Goal: Transaction & Acquisition: Purchase product/service

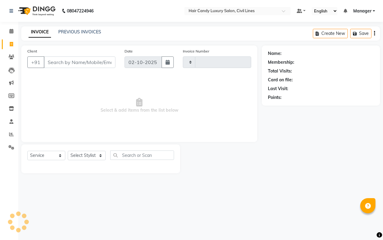
select select "service"
type input "9355"
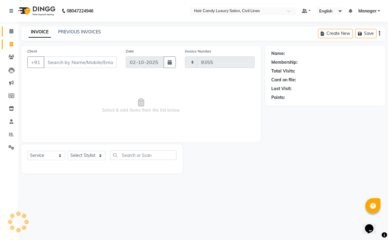
select select "6308"
click at [10, 34] on span at bounding box center [11, 31] width 11 height 7
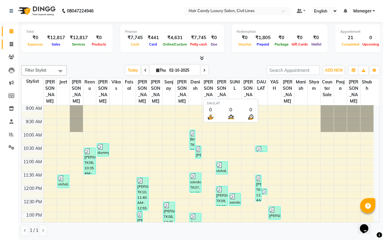
click at [11, 44] on icon at bounding box center [11, 44] width 3 height 5
select select "service"
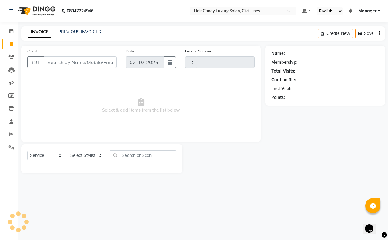
type input "9355"
select select "6308"
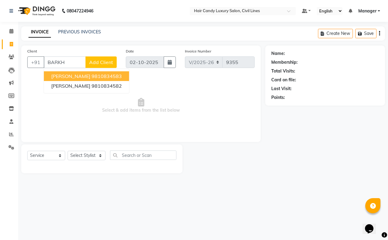
click at [100, 74] on ngb-highlight "9810834583" at bounding box center [107, 76] width 30 height 6
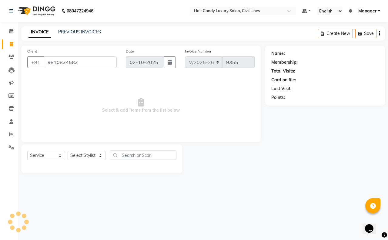
type input "9810834583"
click at [79, 155] on select "Select Stylist aakib AASHU Aftab Arshal counter sale Danish DAULAT faisal jeet …" at bounding box center [87, 155] width 38 height 9
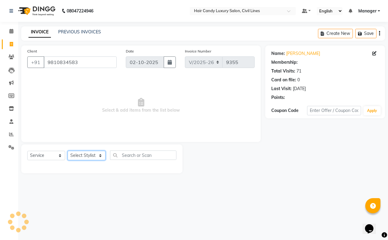
select select "2: Object"
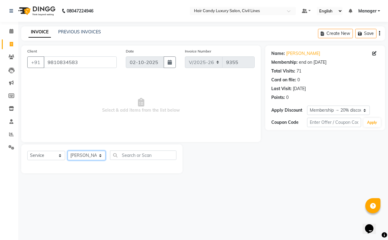
click at [68, 151] on select "Select Stylist aakib AASHU Aftab Arshal counter sale Danish DAULAT faisal jeet …" at bounding box center [87, 155] width 38 height 9
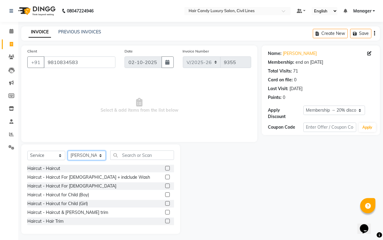
click at [89, 158] on select "Select Stylist aakib AASHU Aftab Arshal counter sale Danish DAULAT faisal jeet …" at bounding box center [87, 155] width 38 height 9
click at [68, 151] on select "Select Stylist aakib AASHU Aftab Arshal counter sale Danish DAULAT faisal jeet …" at bounding box center [87, 155] width 38 height 9
click at [90, 156] on select "Select Stylist aakib AASHU Aftab Arshal counter sale Danish DAULAT faisal jeet …" at bounding box center [87, 155] width 38 height 9
select select "47472"
click at [68, 151] on select "Select Stylist aakib AASHU Aftab Arshal counter sale Danish DAULAT faisal jeet …" at bounding box center [87, 155] width 38 height 9
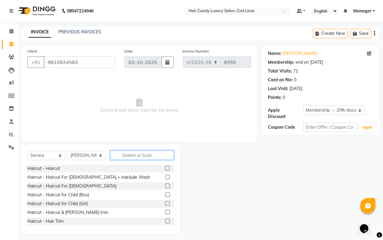
click at [142, 152] on input "text" at bounding box center [142, 154] width 64 height 9
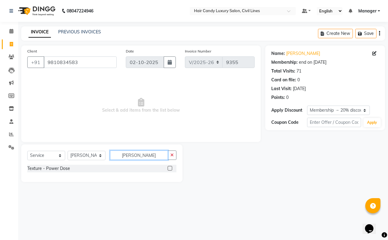
type input "POWE"
click at [61, 169] on div "Texture - Power Dose" at bounding box center [48, 168] width 43 height 6
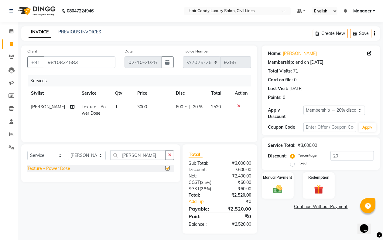
checkbox input "false"
click at [87, 156] on select "Select Stylist aakib AASHU Aftab Arshal counter sale Danish DAULAT faisal jeet …" at bounding box center [87, 155] width 38 height 9
click at [100, 189] on div "Select Service Product Membership Package Voucher Prepaid Gift Card Select Styl…" at bounding box center [98, 188] width 163 height 89
click at [169, 154] on icon "button" at bounding box center [169, 155] width 3 height 4
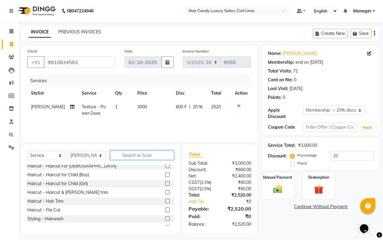
scroll to position [38, 0]
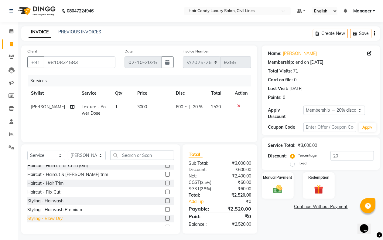
click at [55, 218] on div "Styling - Blow Dry" at bounding box center [44, 218] width 35 height 6
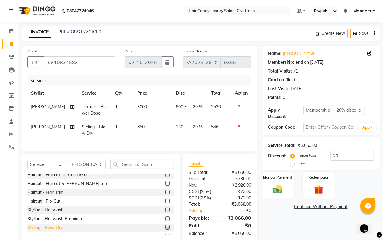
checkbox input "false"
click at [285, 195] on div "Manual Payment" at bounding box center [277, 186] width 33 height 28
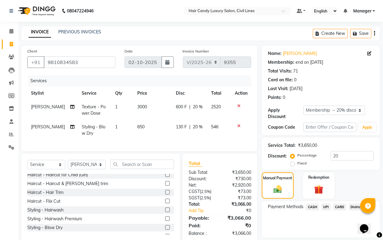
click at [337, 206] on span "CARD" at bounding box center [339, 207] width 13 height 7
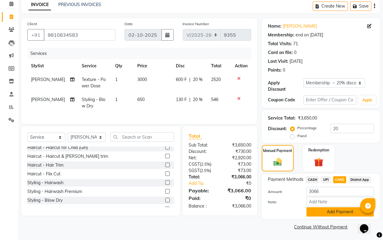
click at [334, 210] on button "Add Payment" at bounding box center [339, 211] width 67 height 9
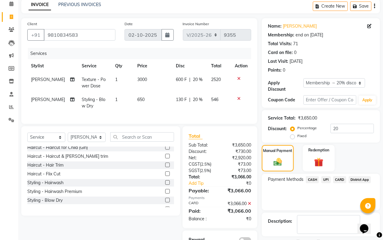
scroll to position [57, 0]
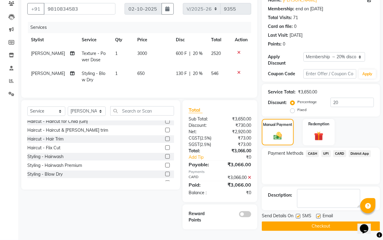
click at [299, 215] on div at bounding box center [297, 217] width 4 height 6
click at [319, 214] on label at bounding box center [318, 216] width 5 height 5
click at [319, 214] on input "checkbox" at bounding box center [318, 216] width 4 height 4
checkbox input "false"
drag, startPoint x: 297, startPoint y: 211, endPoint x: 300, endPoint y: 215, distance: 5.4
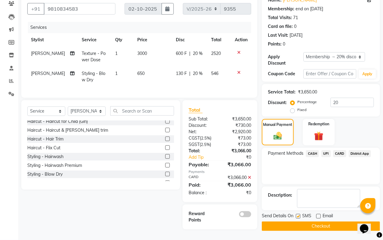
click at [297, 214] on label at bounding box center [297, 216] width 5 height 5
click at [297, 214] on input "checkbox" at bounding box center [297, 216] width 4 height 4
checkbox input "false"
click at [314, 222] on button "Checkout" at bounding box center [321, 225] width 118 height 9
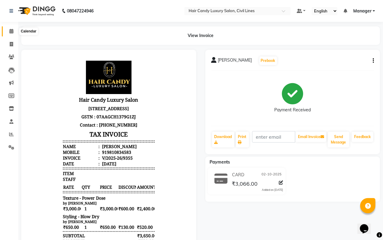
drag, startPoint x: 10, startPoint y: 32, endPoint x: 11, endPoint y: 29, distance: 3.2
click at [10, 32] on icon at bounding box center [11, 31] width 4 height 5
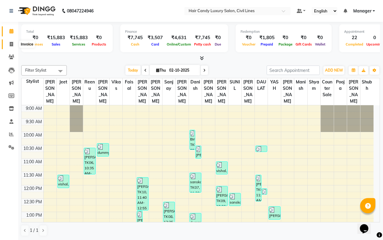
drag, startPoint x: 9, startPoint y: 43, endPoint x: 16, endPoint y: 52, distance: 11.0
click at [8, 43] on span at bounding box center [11, 44] width 11 height 7
select select "service"
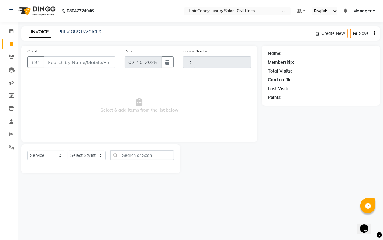
type input "9356"
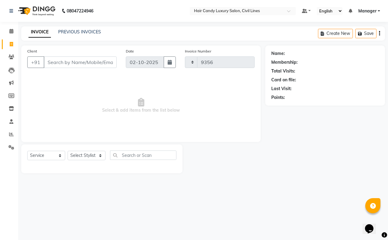
select select "6308"
click at [88, 157] on select "Select Stylist aakib AASHU Aftab Arshal counter sale Danish DAULAT faisal jeet …" at bounding box center [87, 155] width 38 height 9
select select "47494"
click at [68, 151] on select "Select Stylist aakib AASHU Aftab Arshal counter sale Danish DAULAT faisal jeet …" at bounding box center [87, 155] width 38 height 9
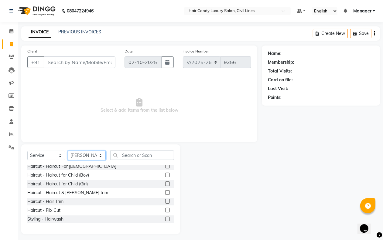
scroll to position [38, 0]
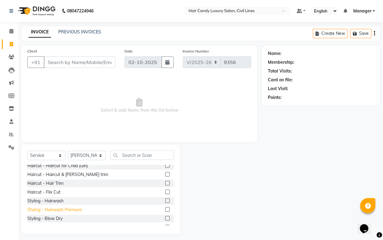
click at [73, 209] on div "Styling - Hairwash Premium" at bounding box center [54, 210] width 55 height 6
checkbox input "false"
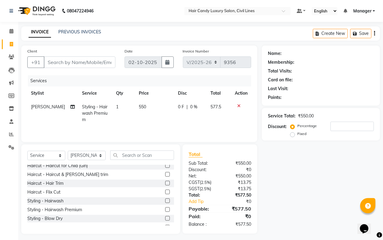
click at [86, 150] on div "Select Service Product Membership Package Voucher Prepaid Gift Card Select Styl…" at bounding box center [100, 188] width 159 height 89
click at [86, 153] on select "Select Stylist aakib AASHU Aftab Arshal counter sale Danish DAULAT faisal jeet …" at bounding box center [87, 155] width 38 height 9
select select "47488"
click at [68, 152] on select "Select Stylist aakib AASHU Aftab Arshal counter sale Danish DAULAT faisal jeet …" at bounding box center [87, 155] width 38 height 9
click at [131, 154] on input "text" at bounding box center [142, 154] width 64 height 9
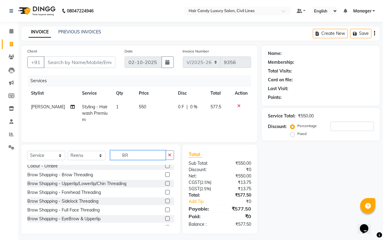
scroll to position [0, 0]
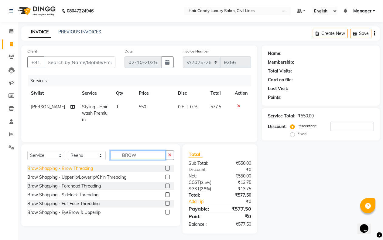
type input "BROW"
drag, startPoint x: 89, startPoint y: 169, endPoint x: 83, endPoint y: 108, distance: 61.0
click at [89, 169] on div "Brow Shapping - Brow Threading" at bounding box center [60, 168] width 66 height 6
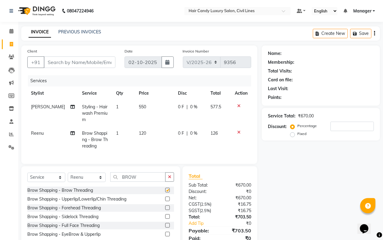
checkbox input "false"
click at [76, 63] on input "Client" at bounding box center [80, 62] width 72 height 12
type input "A"
type input "0"
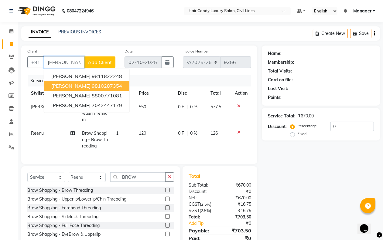
click at [93, 87] on ngb-highlight "9810287354" at bounding box center [107, 86] width 30 height 6
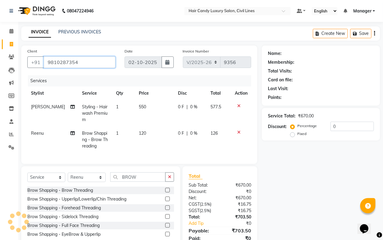
type input "9810287354"
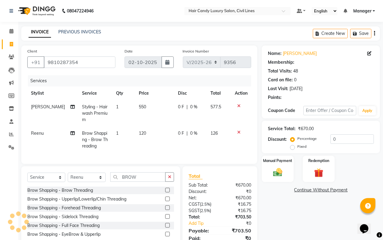
select select "2: Object"
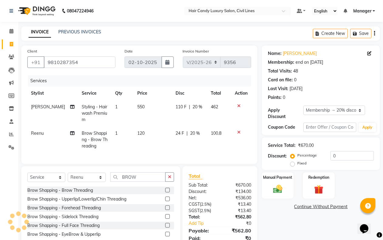
type input "20"
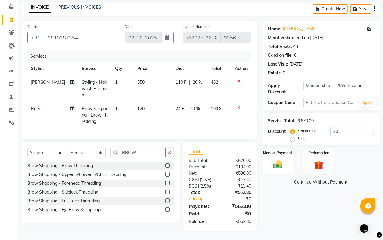
drag, startPoint x: 276, startPoint y: 160, endPoint x: 288, endPoint y: 169, distance: 14.3
click at [277, 160] on img at bounding box center [277, 164] width 15 height 10
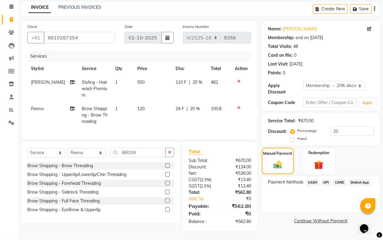
drag, startPoint x: 313, startPoint y: 175, endPoint x: 312, endPoint y: 183, distance: 7.6
click at [313, 179] on span "CASH" at bounding box center [312, 182] width 13 height 7
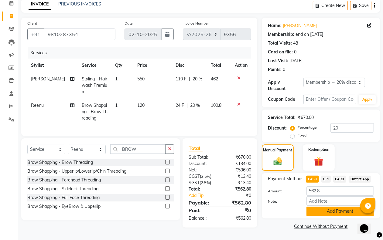
click at [328, 209] on button "Add Payment" at bounding box center [339, 211] width 67 height 9
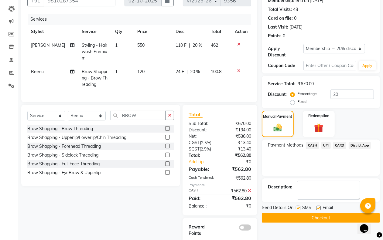
scroll to position [79, 0]
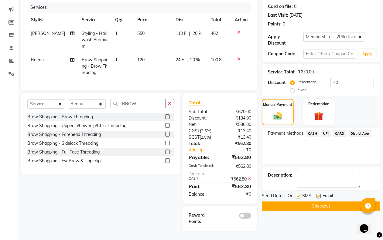
click at [299, 194] on label at bounding box center [297, 196] width 5 height 5
click at [299, 194] on input "checkbox" at bounding box center [297, 196] width 4 height 4
checkbox input "false"
click at [317, 194] on label at bounding box center [318, 196] width 5 height 5
click at [317, 194] on input "checkbox" at bounding box center [318, 196] width 4 height 4
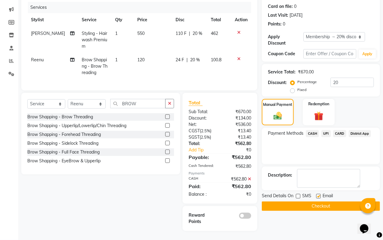
checkbox input "false"
click at [316, 201] on button "Checkout" at bounding box center [321, 205] width 118 height 9
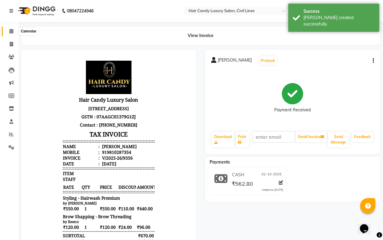
click at [10, 31] on icon at bounding box center [11, 31] width 4 height 5
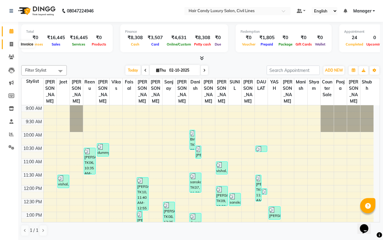
click at [12, 41] on span at bounding box center [11, 44] width 11 height 7
select select "service"
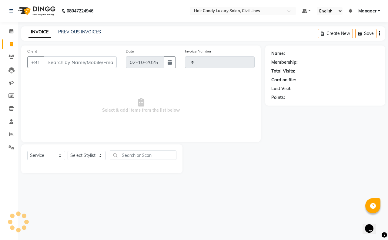
type input "9357"
select select "6308"
drag, startPoint x: 90, startPoint y: 155, endPoint x: 82, endPoint y: 127, distance: 29.6
click at [88, 149] on div "Select Service Product Membership Package Voucher Prepaid Gift Card Select Styl…" at bounding box center [101, 158] width 161 height 29
select select "47490"
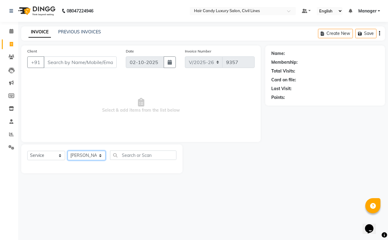
click at [68, 151] on select "Select Stylist aakib AASHU Aftab Arshal counter sale Danish DAULAT faisal jeet …" at bounding box center [87, 155] width 38 height 9
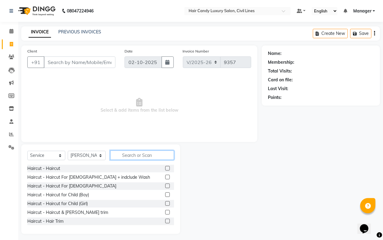
click at [123, 153] on input "text" at bounding box center [142, 154] width 64 height 9
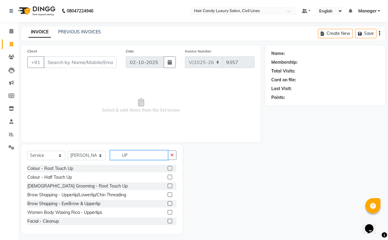
type input "U"
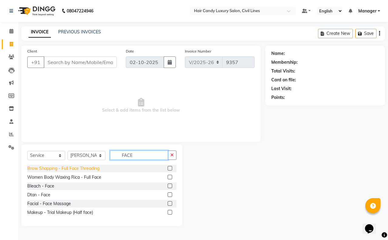
type input "FACE"
click at [77, 170] on div "Brow Shapping - Full Face Threading" at bounding box center [63, 168] width 72 height 6
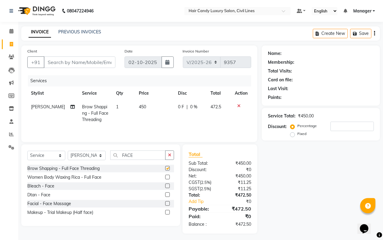
checkbox input "false"
click at [81, 58] on input "Client" at bounding box center [80, 62] width 72 height 12
type input "9"
type input "0"
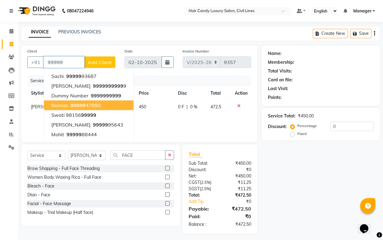
type input "99999"
click at [140, 113] on td "450" at bounding box center [154, 113] width 39 height 26
select select "47490"
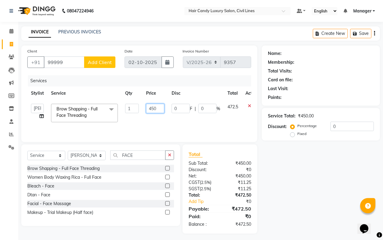
click at [158, 106] on input "450" at bounding box center [155, 108] width 18 height 9
click at [159, 106] on input "450" at bounding box center [155, 108] width 18 height 9
type input "400"
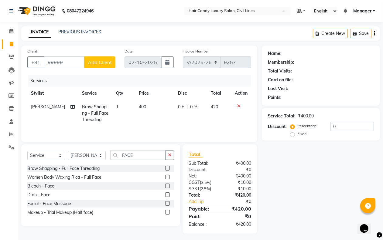
click at [313, 163] on div "Name: Membership: Total Visits: Card on file: Last Visit: Points: Service Total…" at bounding box center [323, 140] width 123 height 188
click at [71, 63] on input "99999" at bounding box center [64, 62] width 41 height 12
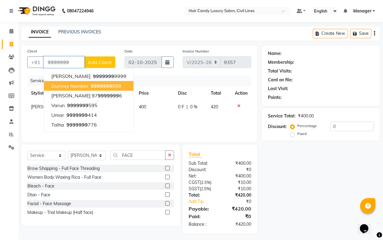
click at [108, 84] on span "9999999" at bounding box center [101, 86] width 21 height 6
type input "9999999999"
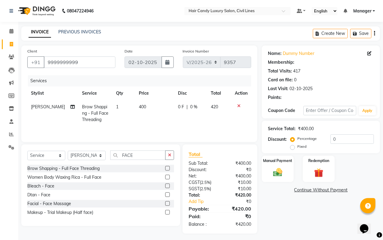
select select "1: Object"
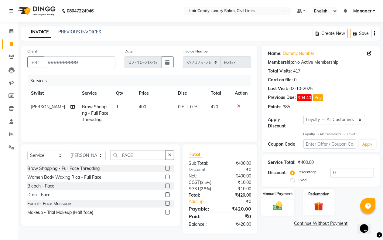
click at [280, 205] on img at bounding box center [277, 206] width 15 height 11
drag, startPoint x: 328, startPoint y: 223, endPoint x: 325, endPoint y: 212, distance: 11.8
click at [327, 223] on span "UPI" at bounding box center [325, 223] width 9 height 7
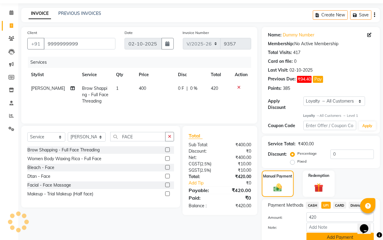
scroll to position [44, 0]
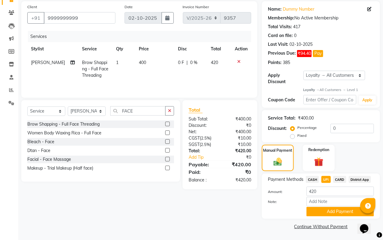
drag, startPoint x: 317, startPoint y: 213, endPoint x: 315, endPoint y: 205, distance: 8.2
click at [317, 213] on button "Add Payment" at bounding box center [339, 211] width 67 height 9
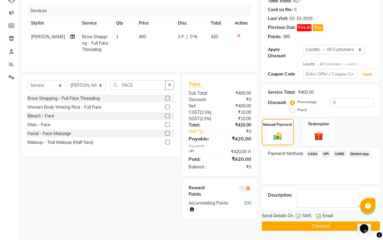
click at [246, 191] on span at bounding box center [245, 188] width 12 height 6
click at [251, 189] on input "checkbox" at bounding box center [251, 189] width 0 height 0
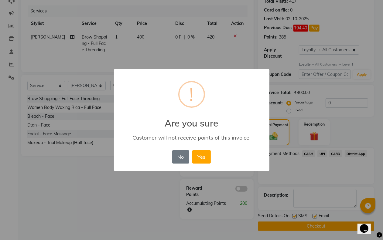
scroll to position [66, 0]
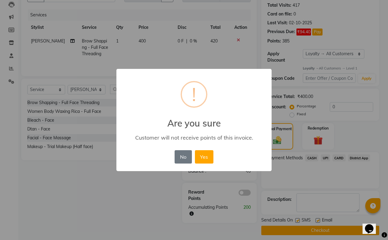
drag, startPoint x: 202, startPoint y: 155, endPoint x: 225, endPoint y: 163, distance: 24.1
click at [202, 156] on button "Yes" at bounding box center [204, 156] width 19 height 13
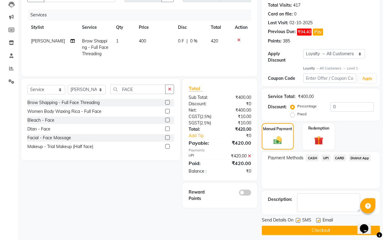
click at [298, 220] on label at bounding box center [297, 220] width 5 height 5
click at [298, 220] on input "checkbox" at bounding box center [297, 221] width 4 height 4
checkbox input "false"
click at [317, 221] on label at bounding box center [318, 220] width 5 height 5
click at [317, 221] on input "checkbox" at bounding box center [318, 221] width 4 height 4
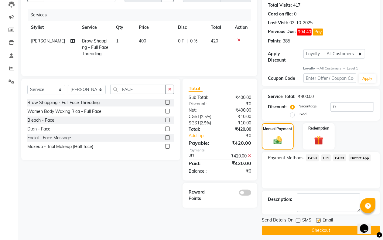
checkbox input "false"
click at [312, 233] on button "Checkout" at bounding box center [321, 230] width 118 height 9
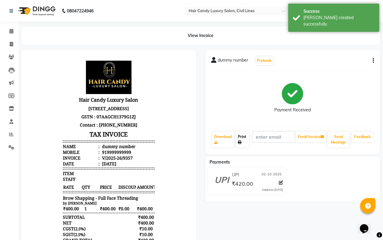
click at [243, 143] on link "Print" at bounding box center [241, 140] width 13 height 16
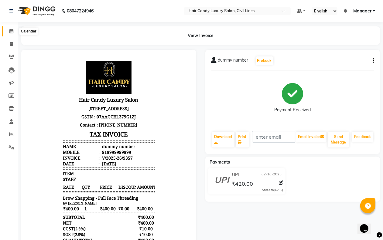
click at [9, 32] on icon at bounding box center [11, 31] width 4 height 5
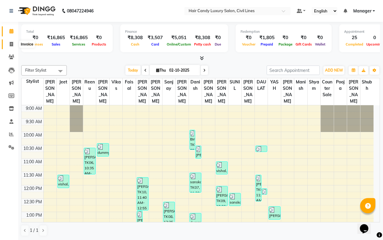
click at [9, 45] on span at bounding box center [11, 44] width 11 height 7
select select "service"
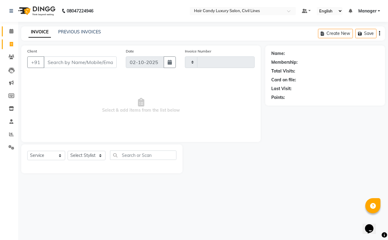
type input "9358"
select select "6308"
click at [10, 29] on icon at bounding box center [11, 31] width 4 height 5
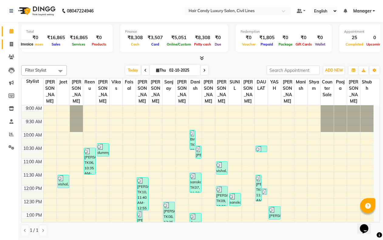
click at [10, 45] on icon at bounding box center [11, 44] width 3 height 5
select select "service"
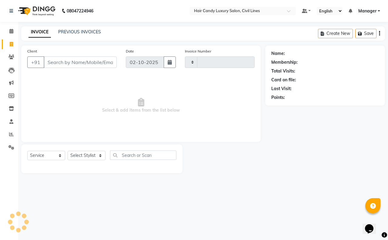
type input "9358"
select select "6308"
click at [11, 35] on link "Calendar" at bounding box center [9, 31] width 15 height 10
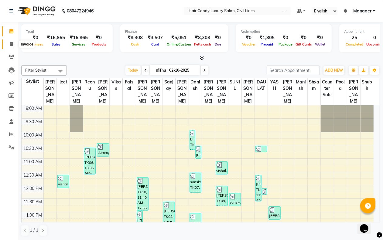
click at [11, 46] on icon at bounding box center [11, 44] width 3 height 5
select select "service"
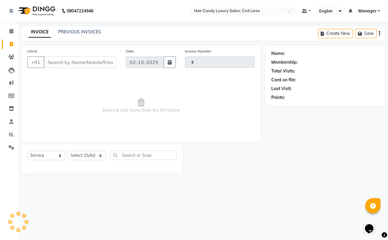
type input "9358"
select select "6308"
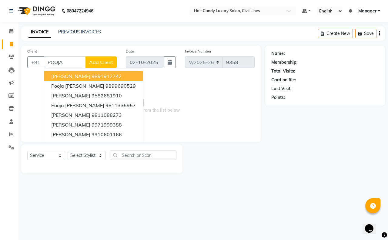
click at [68, 61] on input "POOJA" at bounding box center [65, 62] width 42 height 12
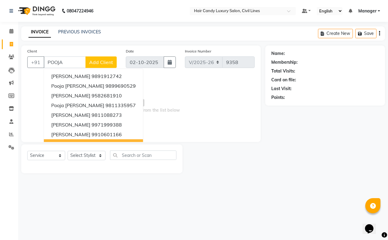
type input "POOJA"
click at [79, 151] on select "Select Stylist aakib AASHU Aftab Arshal counter sale Danish DAULAT faisal jeet …" at bounding box center [87, 155] width 38 height 9
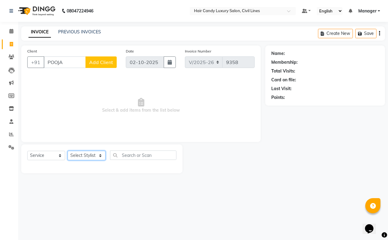
select select "47495"
click at [68, 151] on select "Select Stylist aakib AASHU Aftab Arshal counter sale Danish DAULAT faisal jeet …" at bounding box center [87, 155] width 38 height 9
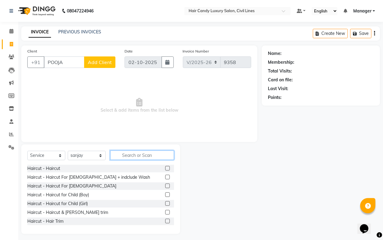
click at [125, 158] on input "text" at bounding box center [142, 154] width 64 height 9
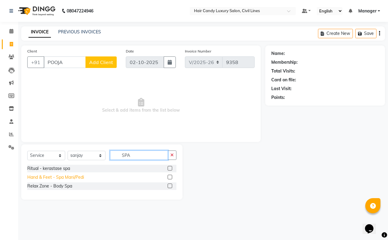
type input "SPA"
click at [71, 175] on div "Hand & Feet - Spa Mani/Pedi" at bounding box center [55, 177] width 57 height 6
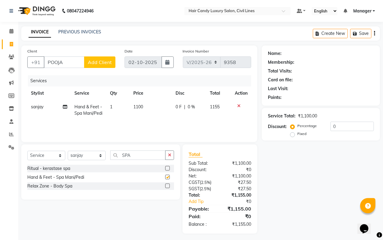
checkbox input "false"
click at [81, 158] on select "Select Stylist aakib AASHU Aftab Arshal counter sale Danish DAULAT faisal jeet …" at bounding box center [87, 155] width 38 height 9
select select "47811"
click at [68, 152] on select "Select Stylist aakib AASHU Aftab Arshal counter sale Danish DAULAT faisal jeet …" at bounding box center [87, 155] width 38 height 9
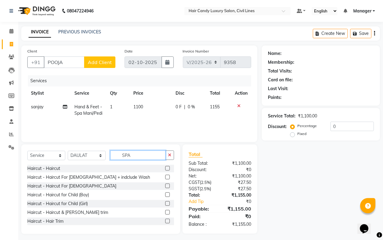
click at [137, 154] on input "SPA" at bounding box center [137, 154] width 55 height 9
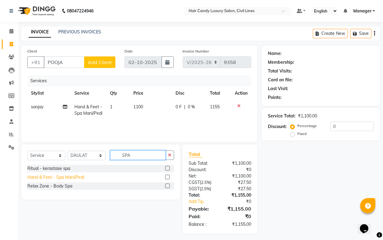
type input "SPA"
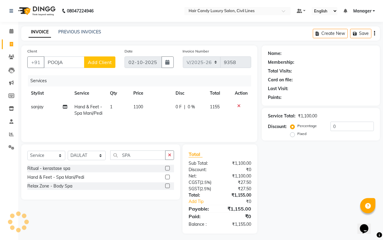
drag, startPoint x: 81, startPoint y: 179, endPoint x: 85, endPoint y: 155, distance: 24.6
click at [81, 179] on div "Hand & Feet - Spa Mani/Pedi" at bounding box center [55, 177] width 57 height 6
checkbox input "false"
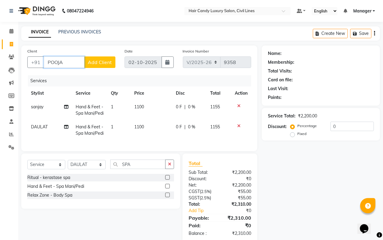
click at [67, 63] on input "POOJA" at bounding box center [64, 62] width 41 height 12
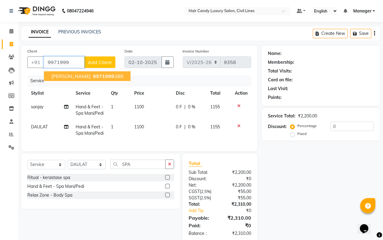
click at [61, 72] on button "POOJA GOEL 9971999 388" at bounding box center [87, 76] width 86 height 10
type input "9971999388"
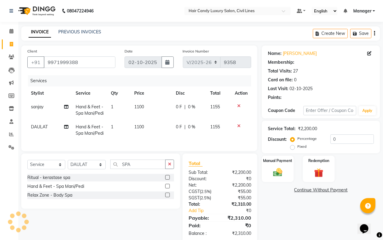
select select "1: Object"
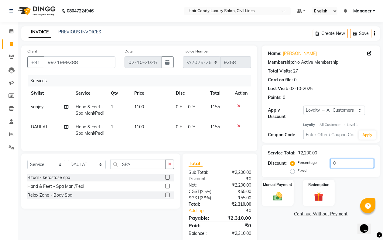
click at [337, 166] on input "0" at bounding box center [351, 163] width 43 height 9
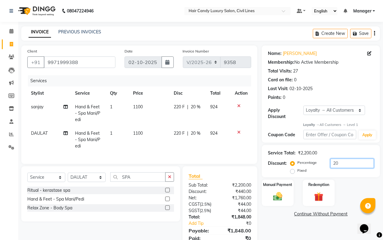
scroll to position [30, 0]
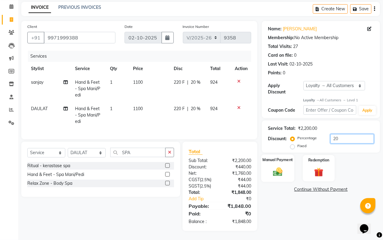
type input "20"
click at [284, 172] on div "Manual Payment" at bounding box center [277, 169] width 33 height 28
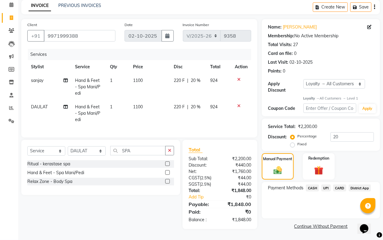
click at [312, 184] on span "CASH" at bounding box center [312, 187] width 13 height 7
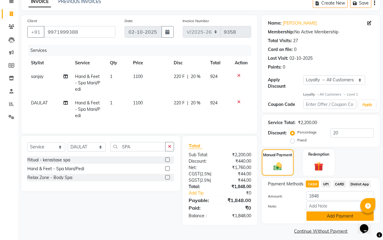
click at [321, 217] on button "Add Payment" at bounding box center [339, 215] width 67 height 9
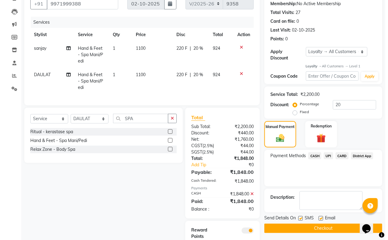
scroll to position [94, 0]
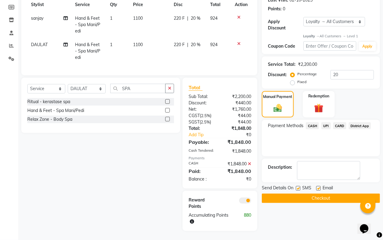
click at [243, 200] on span at bounding box center [245, 201] width 12 height 6
click at [251, 201] on input "checkbox" at bounding box center [251, 201] width 0 height 0
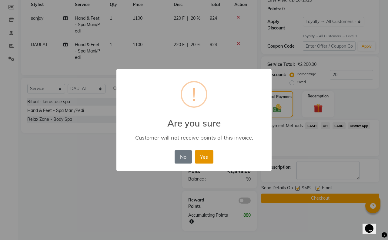
click at [208, 159] on button "Yes" at bounding box center [204, 156] width 19 height 13
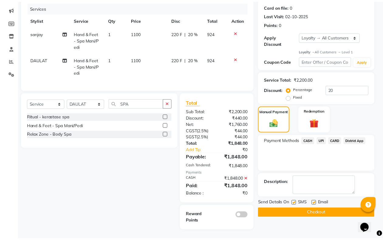
scroll to position [79, 0]
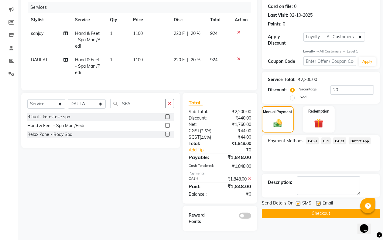
click at [298, 201] on label at bounding box center [297, 203] width 5 height 5
click at [298, 202] on input "checkbox" at bounding box center [297, 204] width 4 height 4
checkbox input "false"
click at [317, 201] on label at bounding box center [318, 203] width 5 height 5
click at [317, 202] on input "checkbox" at bounding box center [318, 204] width 4 height 4
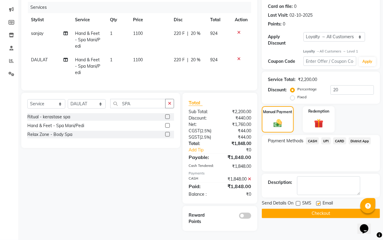
checkbox input "false"
click at [309, 210] on button "Checkout" at bounding box center [321, 213] width 118 height 9
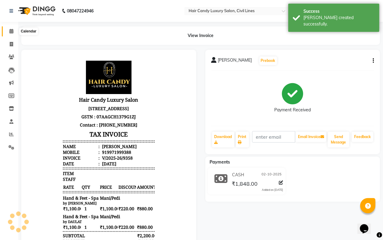
click at [8, 30] on span at bounding box center [11, 31] width 11 height 7
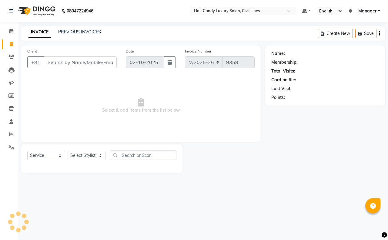
select select "6308"
select select "service"
